Goal: Navigation & Orientation: Find specific page/section

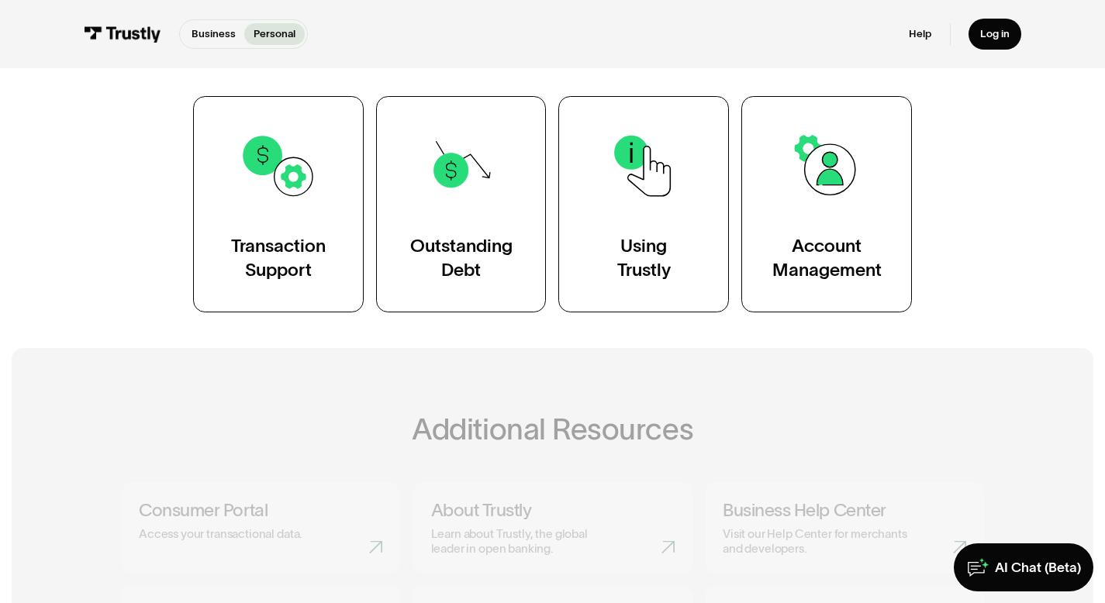
scroll to position [40, 0]
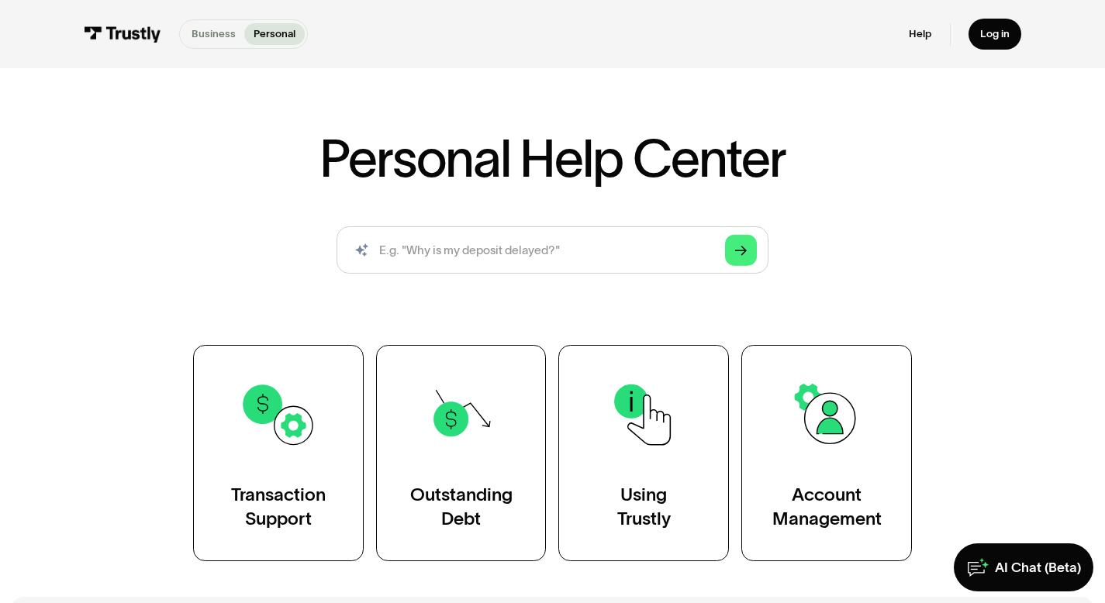
click at [228, 29] on p "Business" at bounding box center [214, 34] width 44 height 16
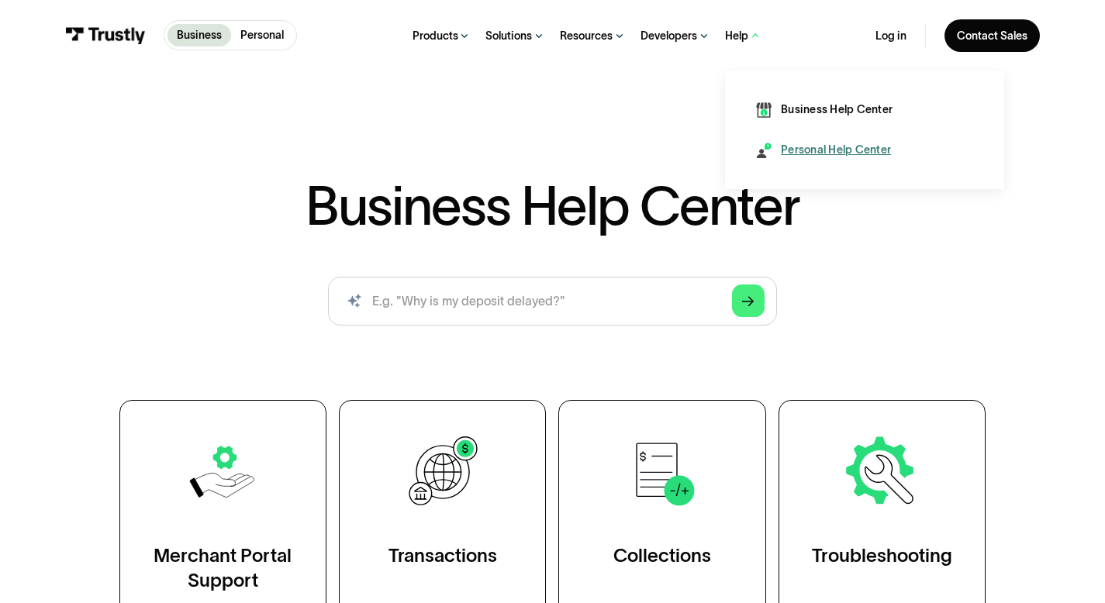
click at [793, 143] on div "Personal Help Center" at bounding box center [836, 151] width 110 height 16
